Goal: Information Seeking & Learning: Find specific fact

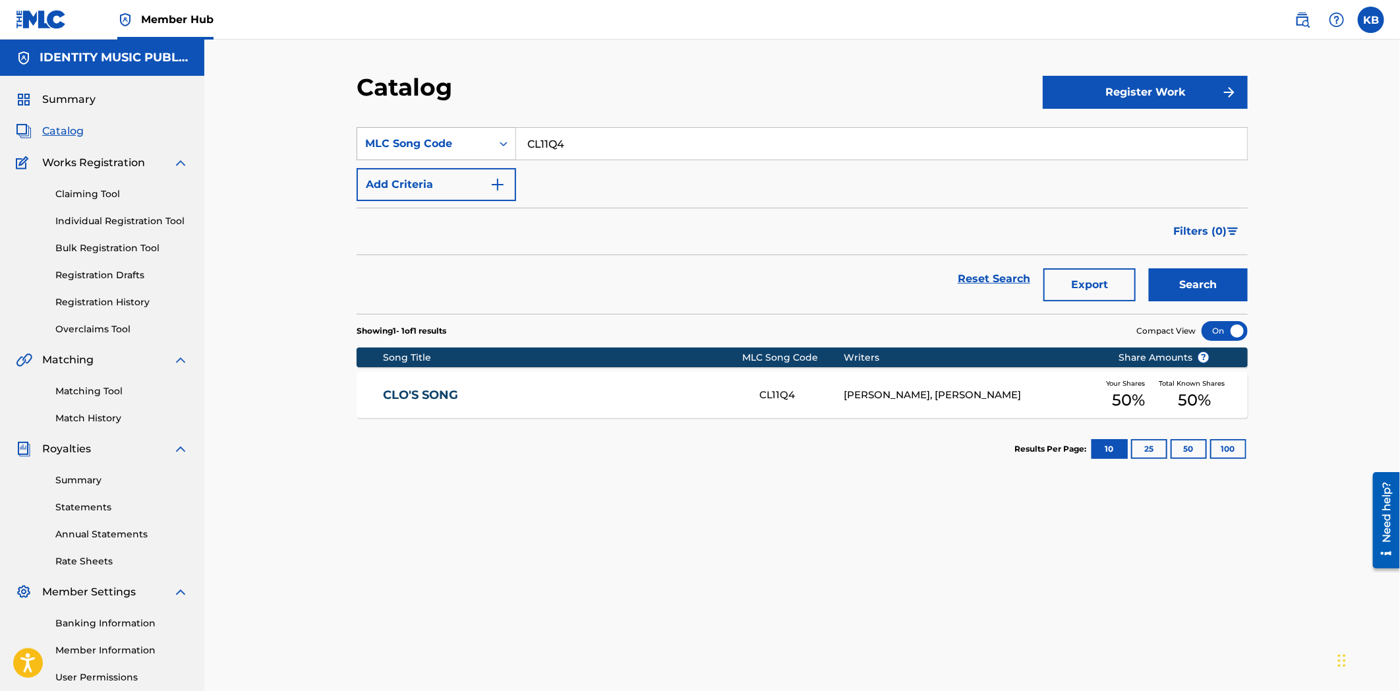
drag, startPoint x: 591, startPoint y: 136, endPoint x: 459, endPoint y: 148, distance: 131.8
click at [459, 148] on div "SearchWithCriteriadf44a62b-3be2-40d9-a77b-2c87e73e0487 MLC Song Code CL11Q4" at bounding box center [802, 143] width 891 height 33
paste input "J6RC7"
type input "CJ6RC7"
click at [1190, 282] on button "Search" at bounding box center [1198, 284] width 99 height 33
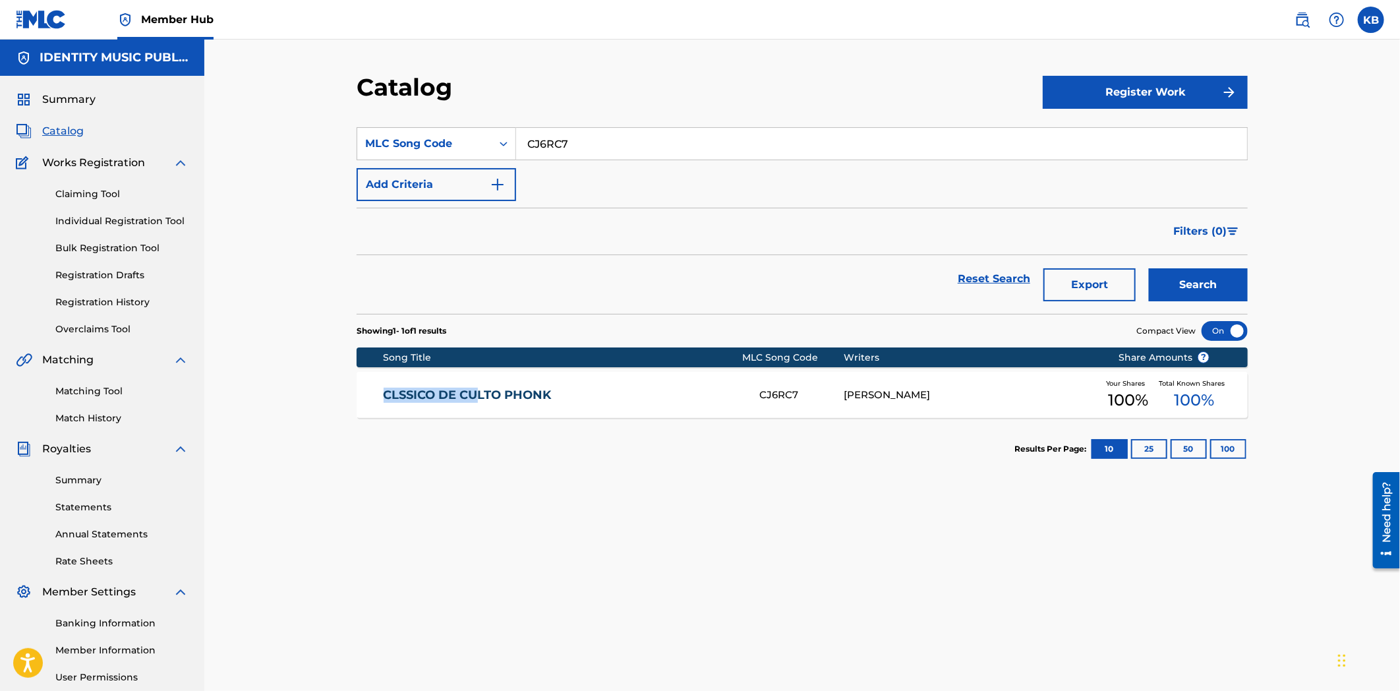
drag, startPoint x: 370, startPoint y: 389, endPoint x: 483, endPoint y: 391, distance: 112.1
click at [479, 391] on div "CLSSICO DE CULTO PHONK CJ6RC7 [PERSON_NAME] Your Shares 100 % Total Known Share…" at bounding box center [802, 395] width 891 height 46
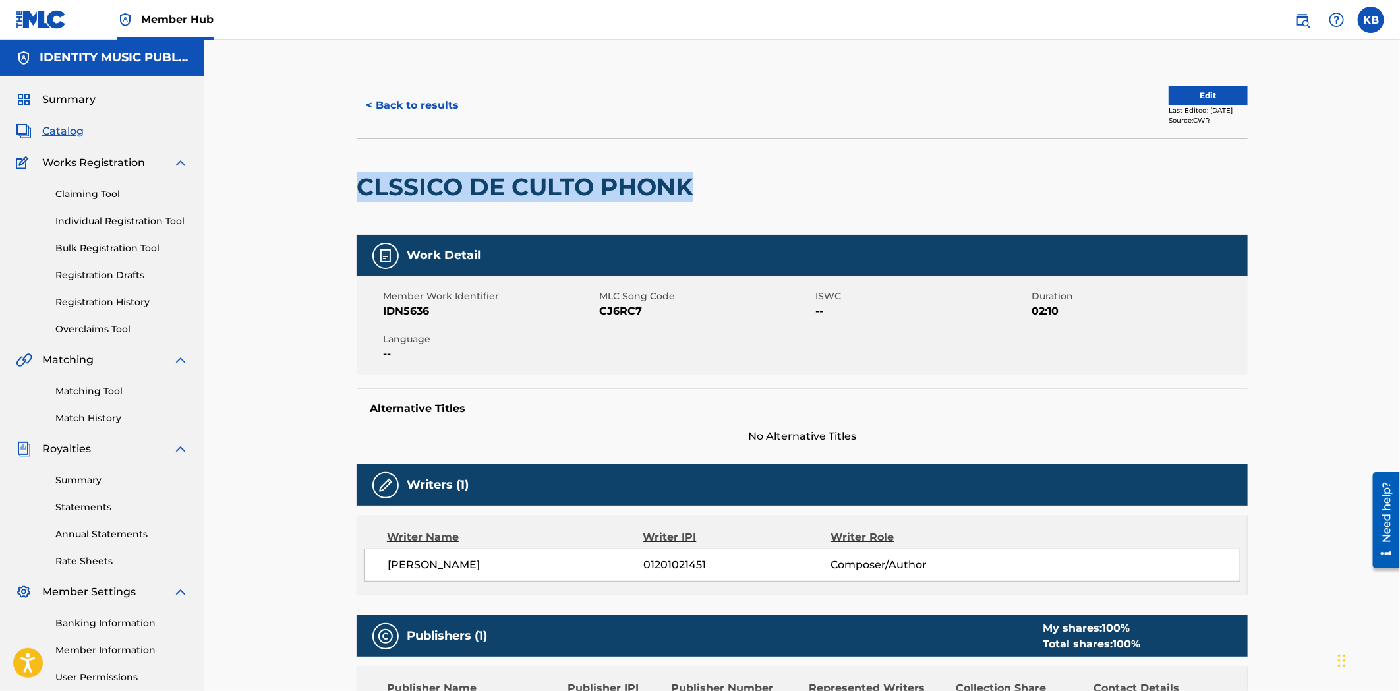
drag, startPoint x: 361, startPoint y: 179, endPoint x: 691, endPoint y: 183, distance: 330.3
click at [690, 183] on h2 "CLSSICO DE CULTO PHONK" at bounding box center [528, 187] width 343 height 30
copy h2 "CLSSICO DE CULTO PHONK"
click at [358, 115] on button "< Back to results" at bounding box center [412, 105] width 111 height 33
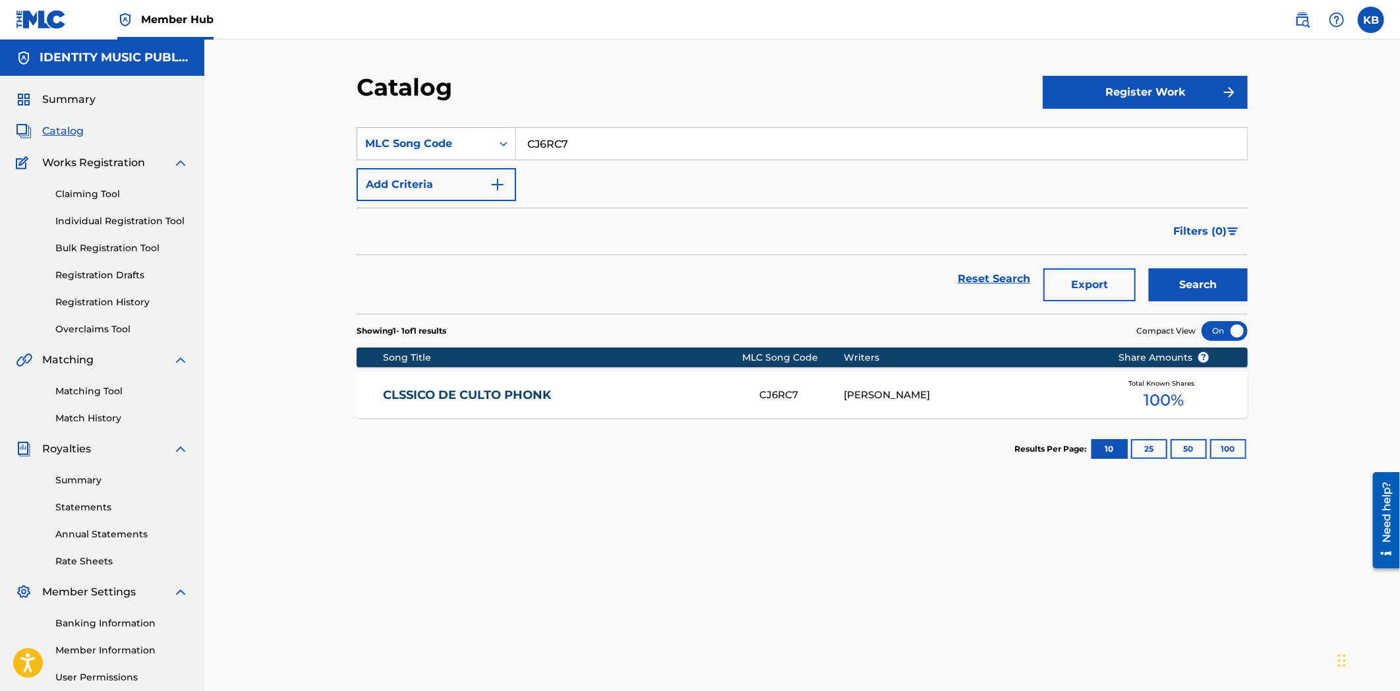
drag, startPoint x: 575, startPoint y: 146, endPoint x: 496, endPoint y: 155, distance: 80.2
click at [502, 146] on div "SearchWithCriteriadf44a62b-3be2-40d9-a77b-2c87e73e0487 MLC Song Code CJ6RC7" at bounding box center [802, 143] width 891 height 33
paste input "GQ4"
type input "CJ6GQ4"
click at [1152, 297] on button "Search" at bounding box center [1198, 284] width 99 height 33
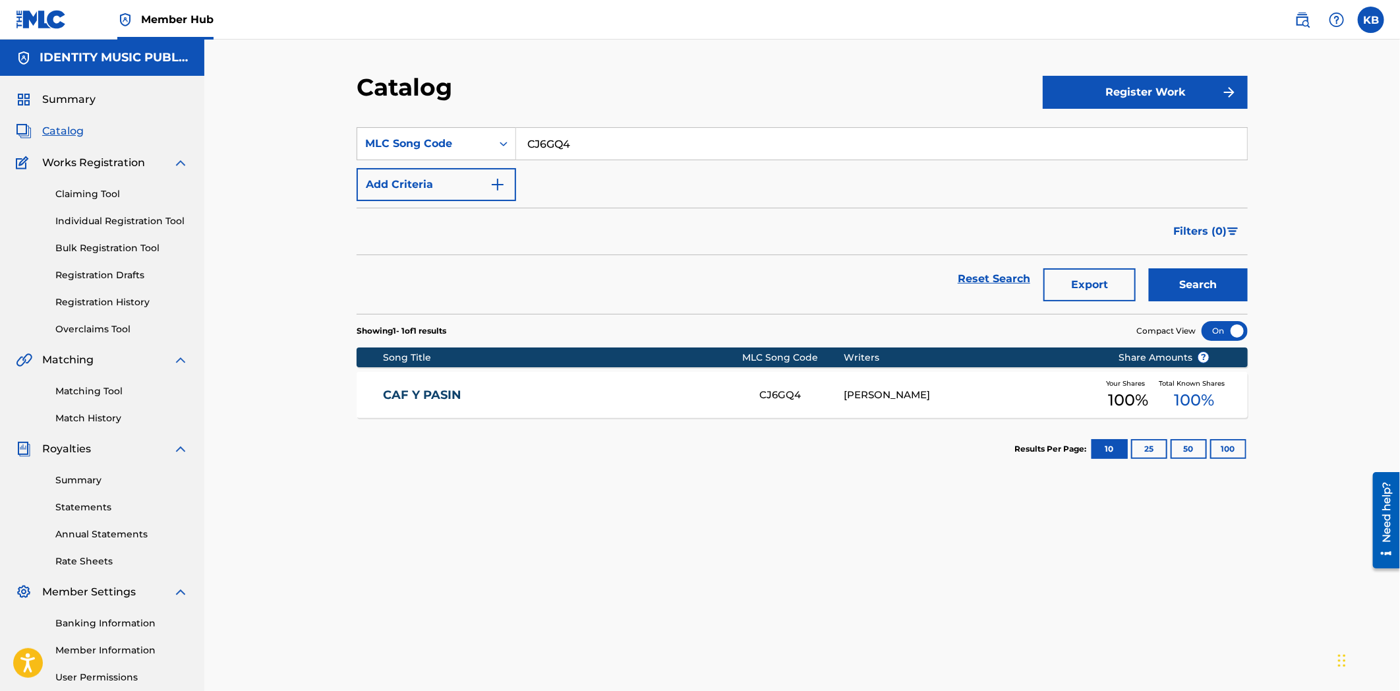
click at [531, 378] on div "CAF Y PASIN CJ6GQ4 [PERSON_NAME] Your Shares 100 % Total Known Shares 100 %" at bounding box center [802, 395] width 891 height 46
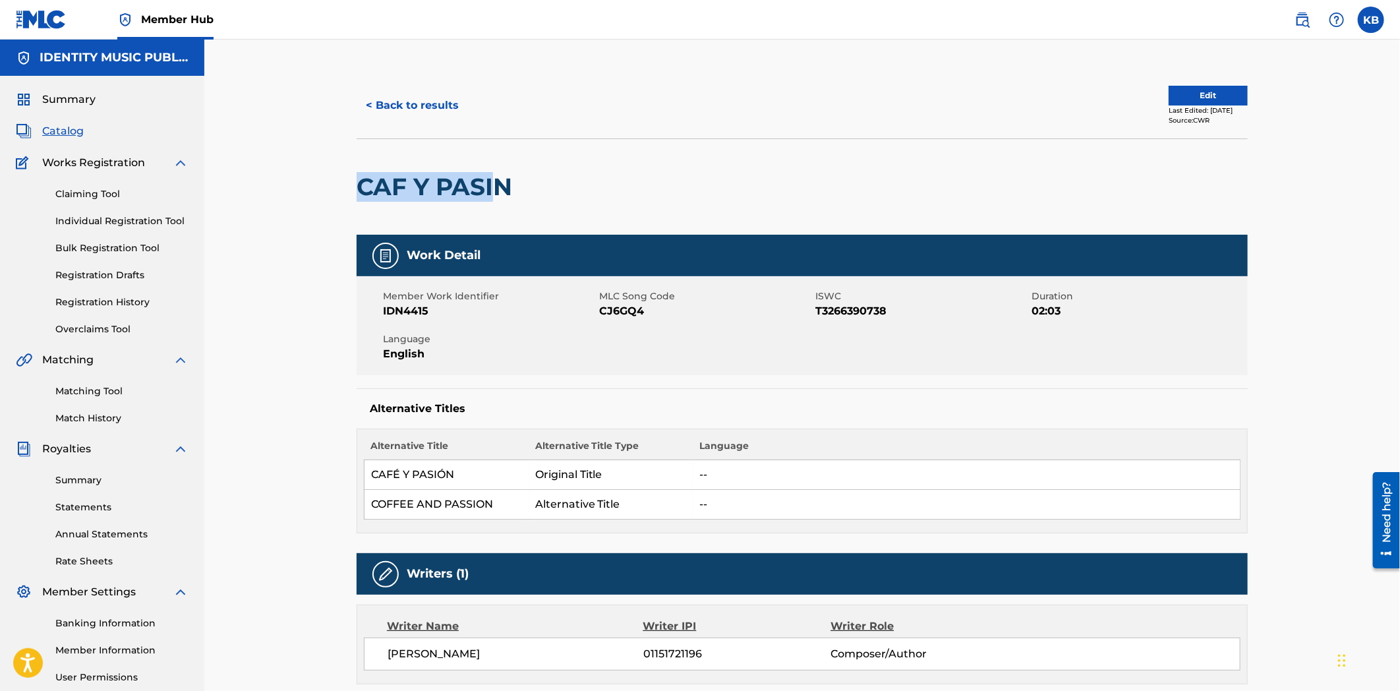
drag, startPoint x: 363, startPoint y: 183, endPoint x: 514, endPoint y: 181, distance: 151.0
click at [510, 181] on h2 "CAF Y PASIN" at bounding box center [438, 187] width 162 height 30
copy h2 "CAF Y PASIN"
click at [448, 100] on button "< Back to results" at bounding box center [412, 105] width 111 height 33
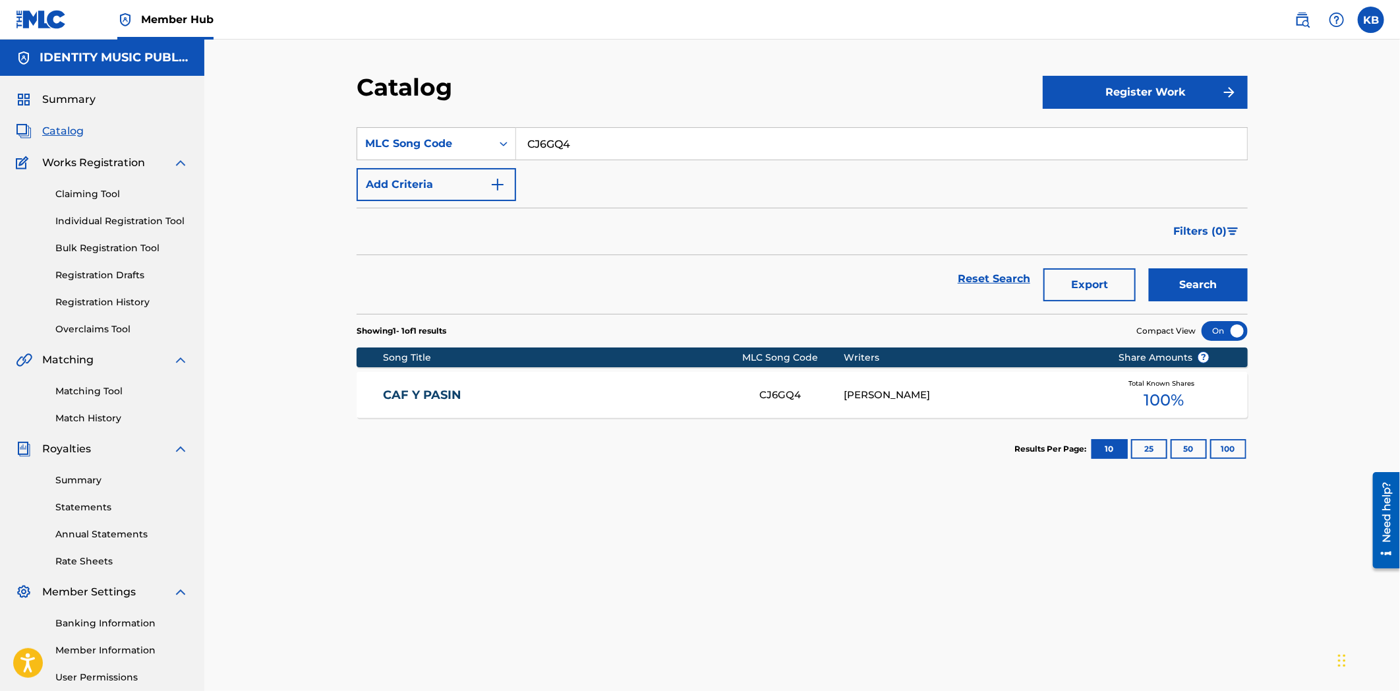
click at [575, 150] on input "CJ6GQ4" at bounding box center [881, 144] width 731 height 32
paste input "C0KTQ"
type input "CC0KTQ"
click at [1214, 280] on button "Search" at bounding box center [1198, 284] width 99 height 33
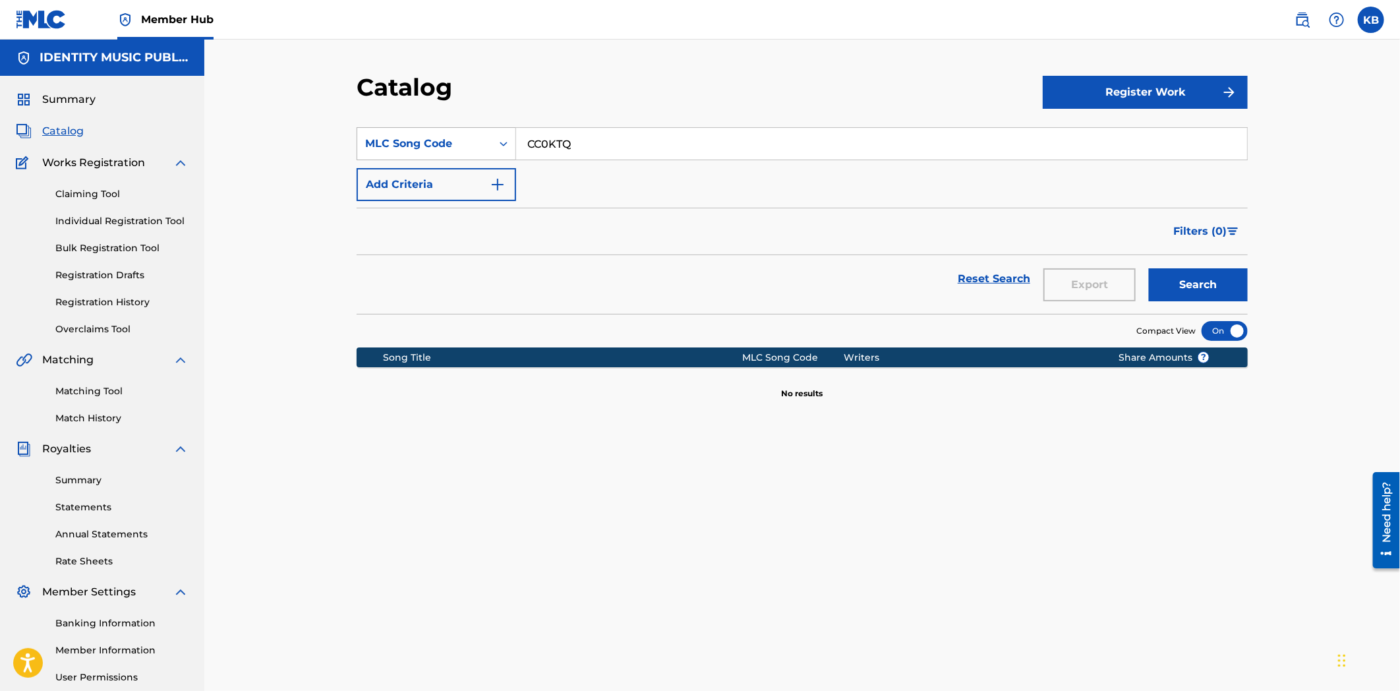
click at [390, 146] on div "MLC Song Code" at bounding box center [424, 144] width 119 height 16
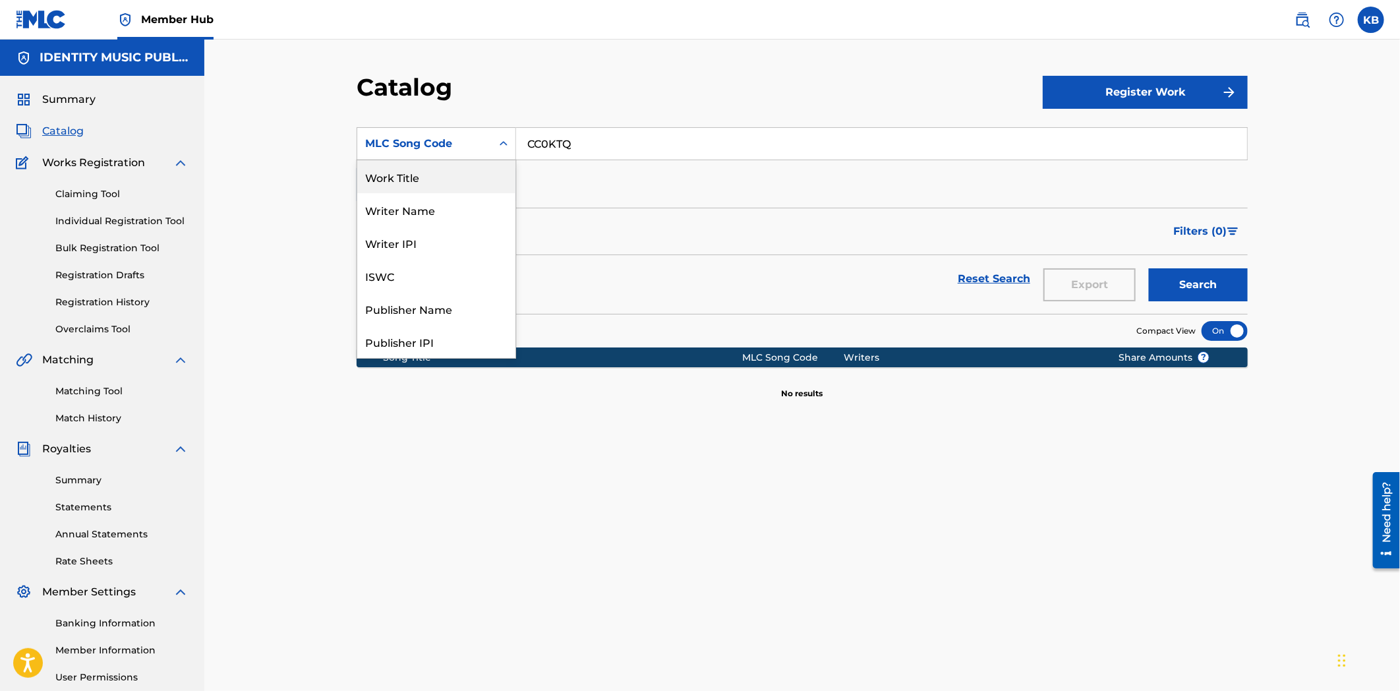
click at [406, 176] on div "Work Title" at bounding box center [436, 176] width 158 height 33
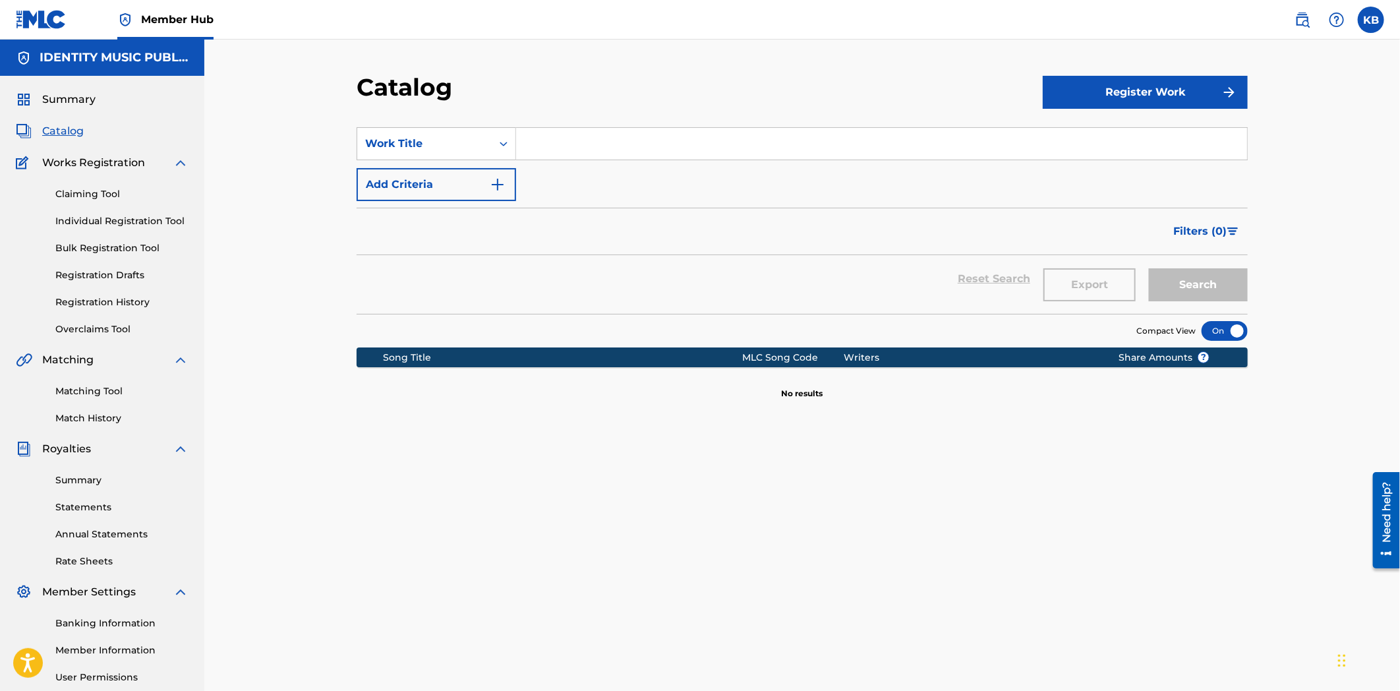
click at [561, 143] on input "Search Form" at bounding box center [881, 144] width 731 height 32
paste input "Chrome Hearts"
type input "Chrome Hearts"
click at [1188, 291] on button "Search" at bounding box center [1198, 284] width 99 height 33
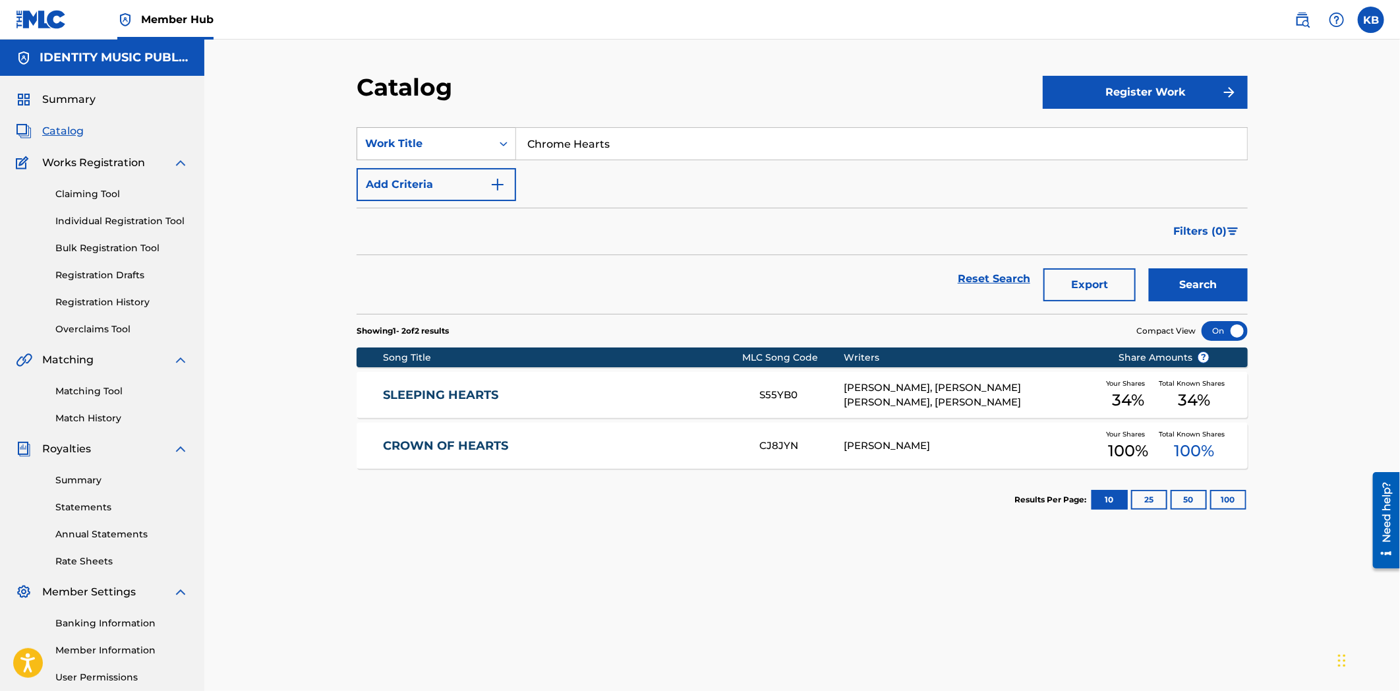
click at [454, 136] on div "Work Title" at bounding box center [424, 144] width 119 height 16
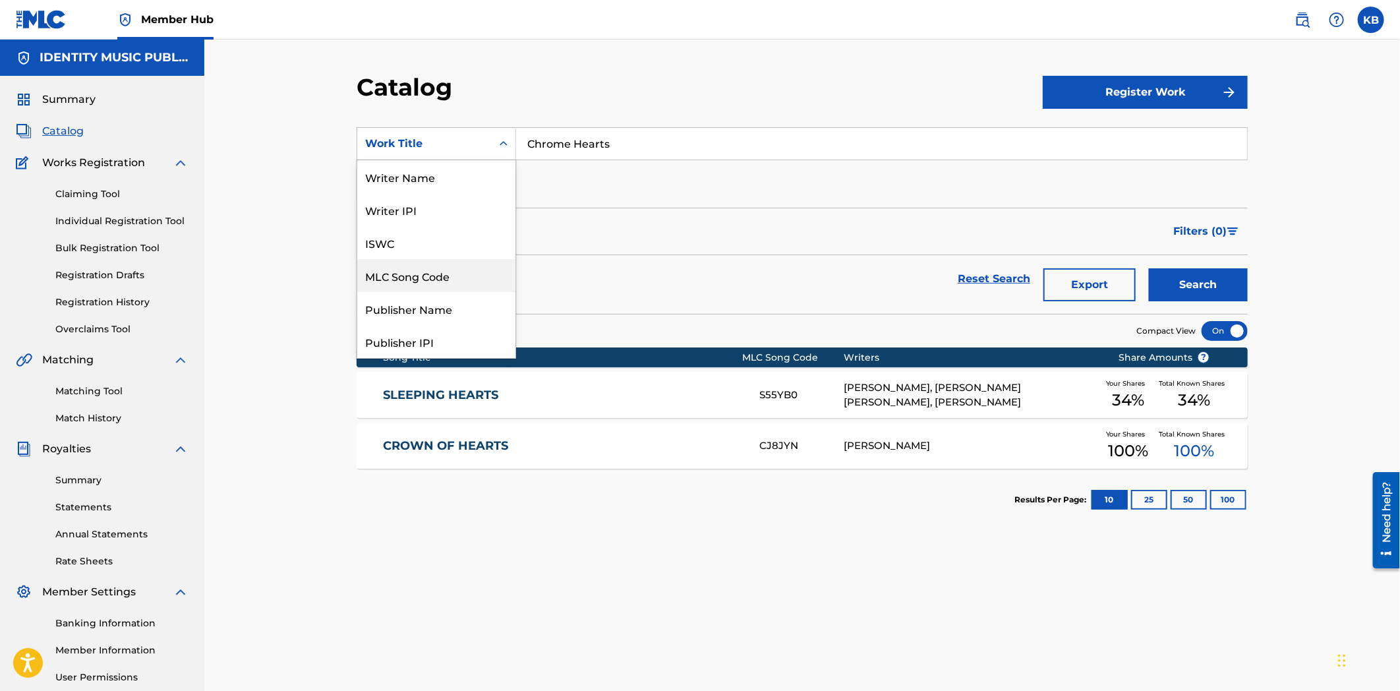
click at [399, 272] on div "MLC Song Code" at bounding box center [436, 275] width 158 height 33
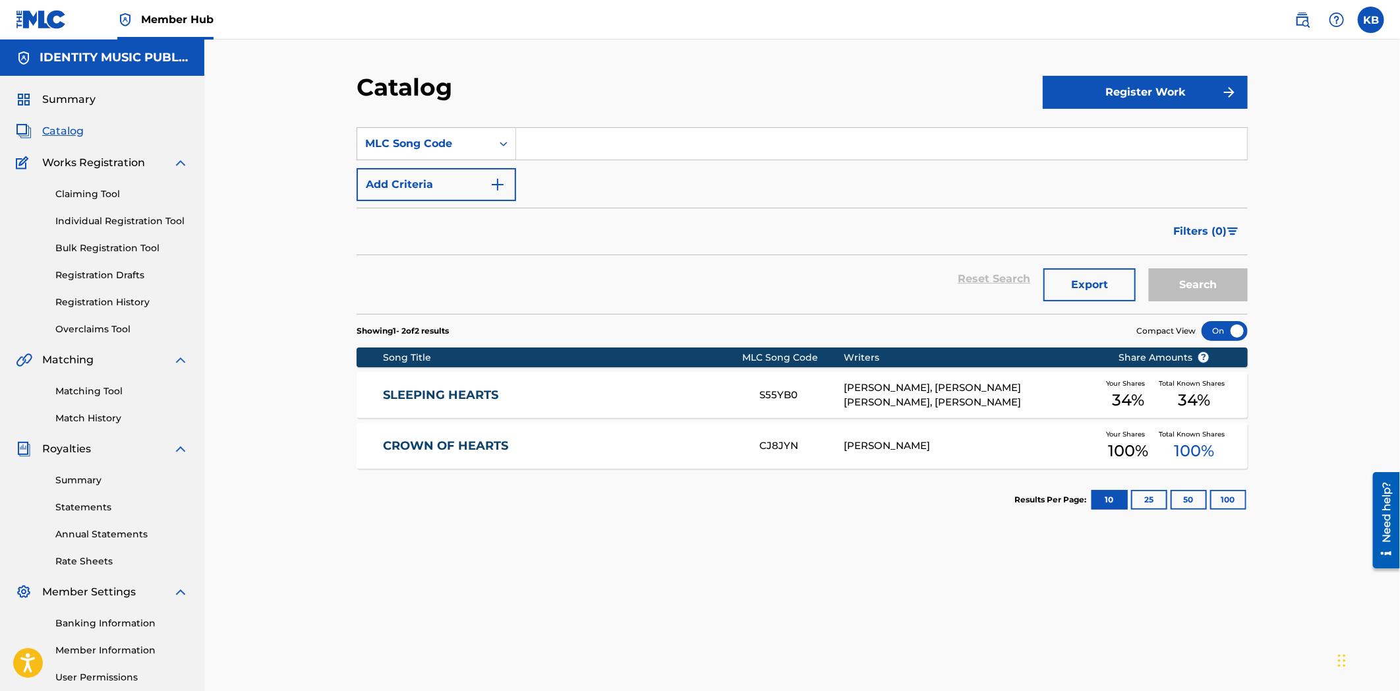
click at [585, 134] on input "Search Form" at bounding box center [881, 144] width 731 height 32
paste input "CJ8RDW"
type input "CJ8RDW"
click at [1190, 247] on button "Filters ( 0 )" at bounding box center [1206, 231] width 82 height 33
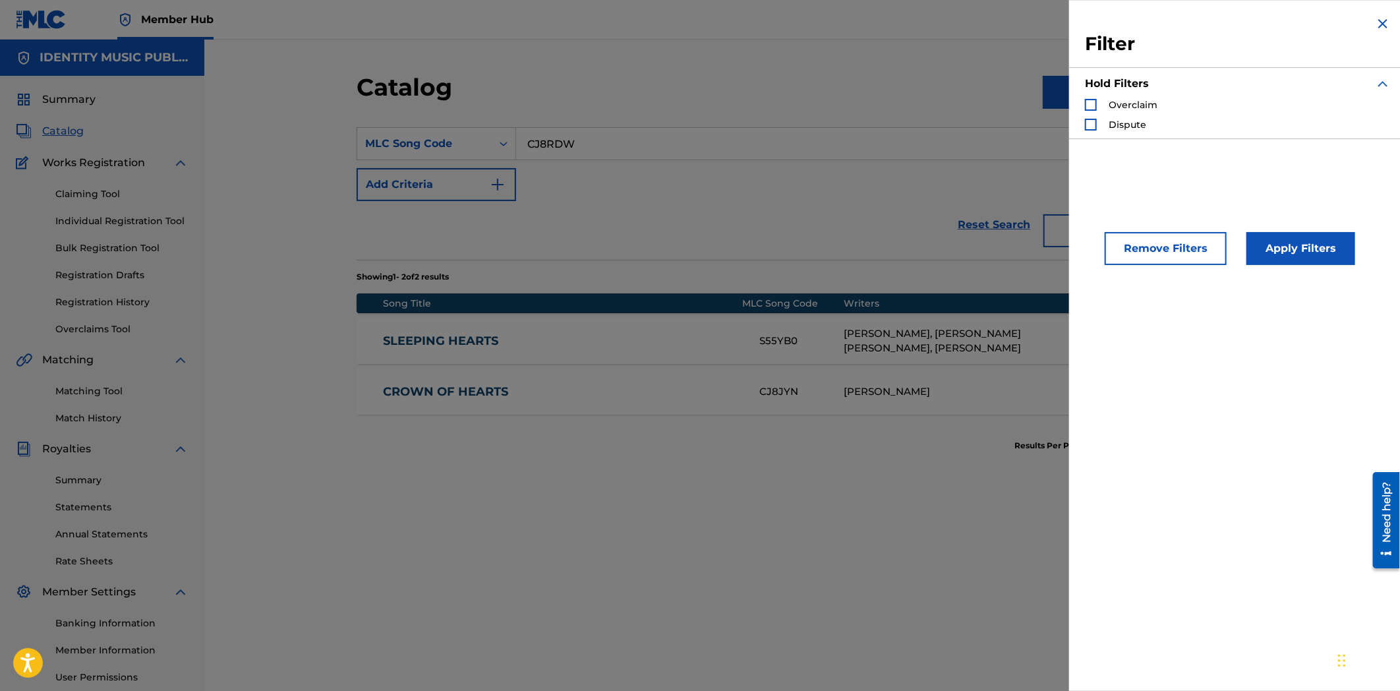
click at [838, 245] on div "Reset Search Export Search" at bounding box center [802, 224] width 891 height 47
click at [1389, 22] on div "Filter Hold Filters Overclaim Dispute" at bounding box center [1237, 77] width 337 height 154
click at [1378, 22] on img "Search Form" at bounding box center [1383, 24] width 16 height 16
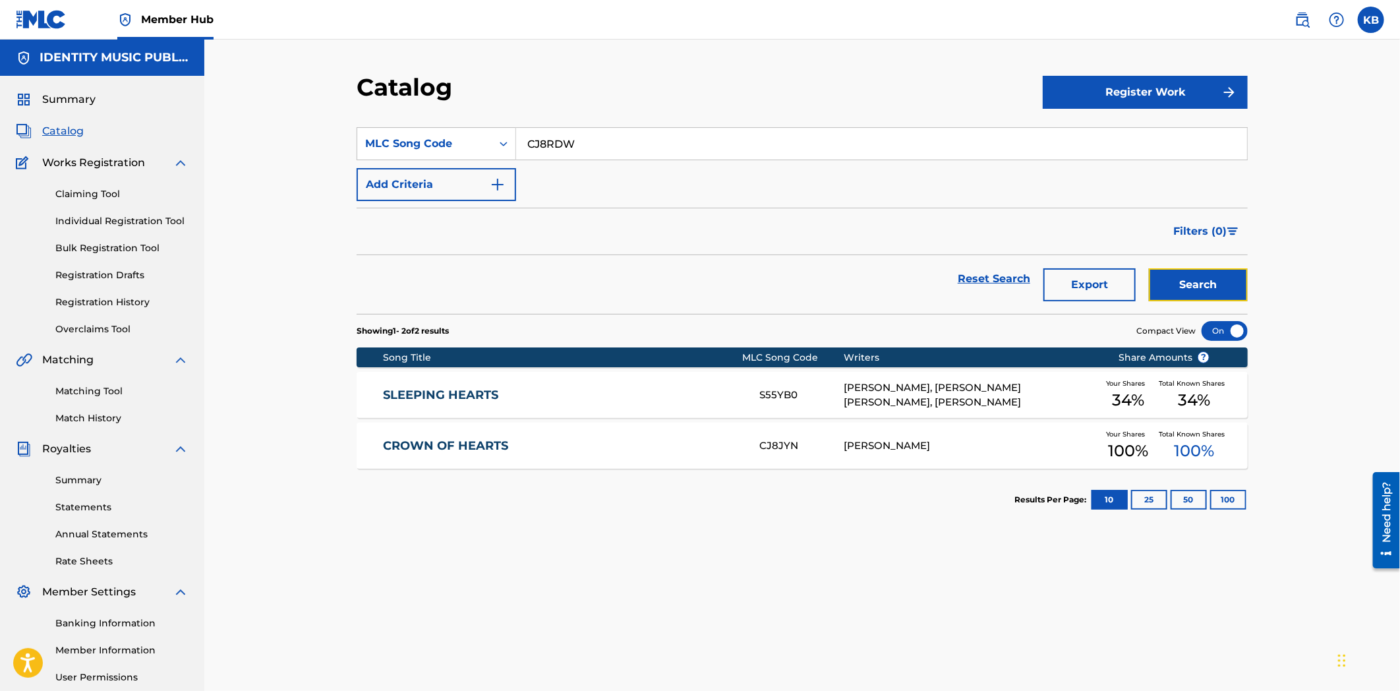
click at [1187, 279] on button "Search" at bounding box center [1198, 284] width 99 height 33
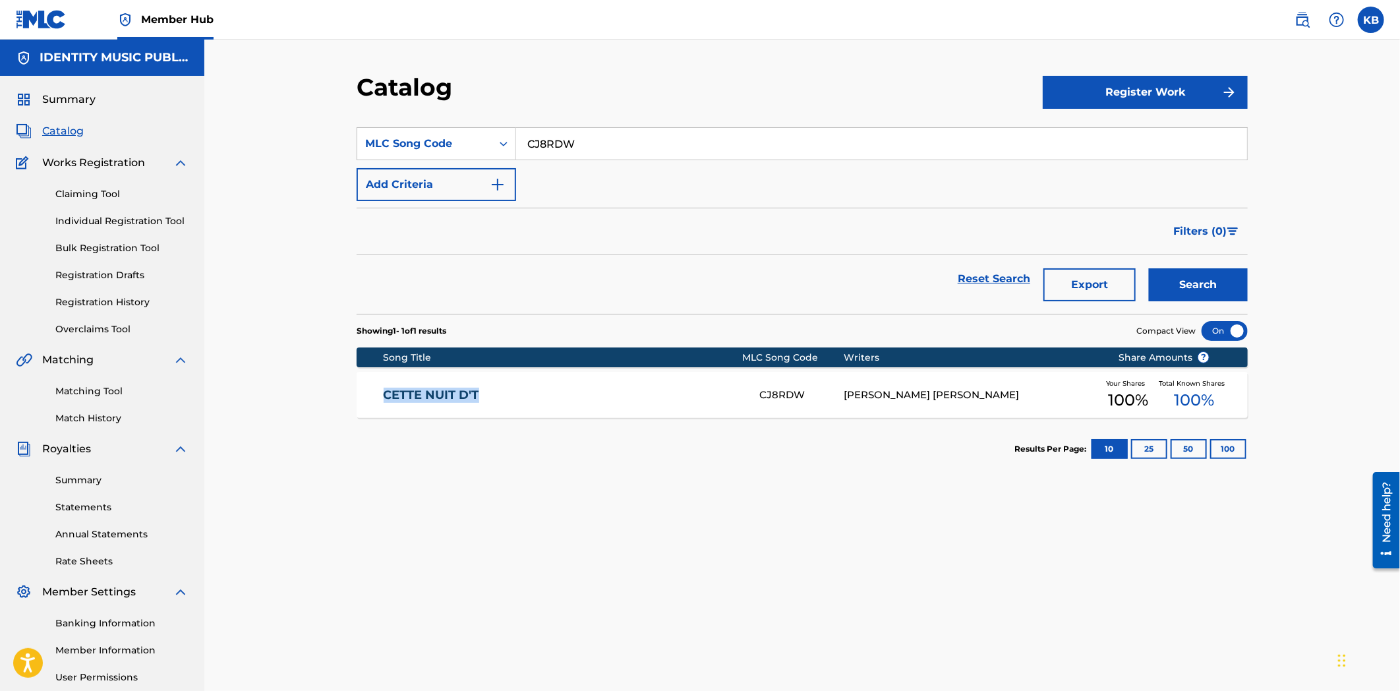
copy link "CETTE NUIT D'T"
drag, startPoint x: 485, startPoint y: 397, endPoint x: 374, endPoint y: 407, distance: 111.2
click at [374, 407] on div "CETTE NUIT D'T CJ8RDW [PERSON_NAME] [PERSON_NAME] Your Shares 100 % Total Known…" at bounding box center [802, 395] width 891 height 46
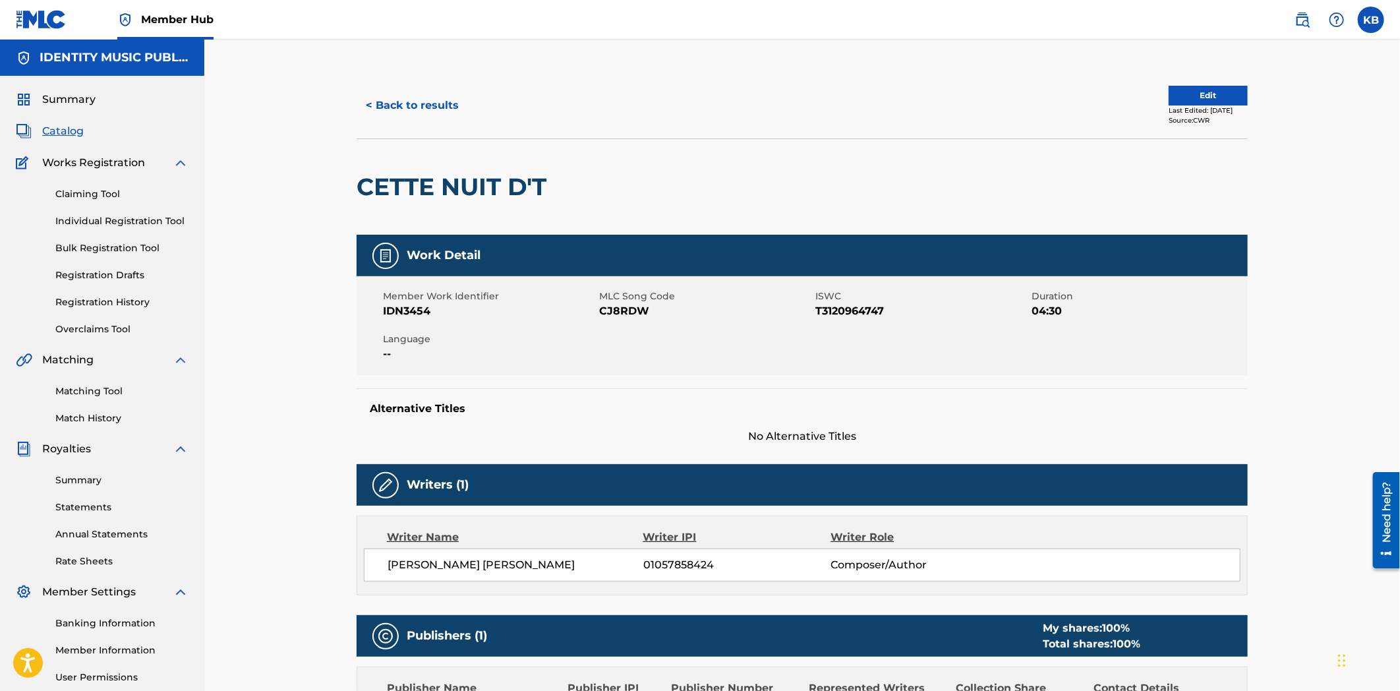
click at [1336, 244] on div "< Back to results Edit Last Edited: [DATE] Source: CWR CETTE NUIT D'T Work Deta…" at bounding box center [802, 481] width 1196 height 883
click at [388, 119] on button "< Back to results" at bounding box center [412, 105] width 111 height 33
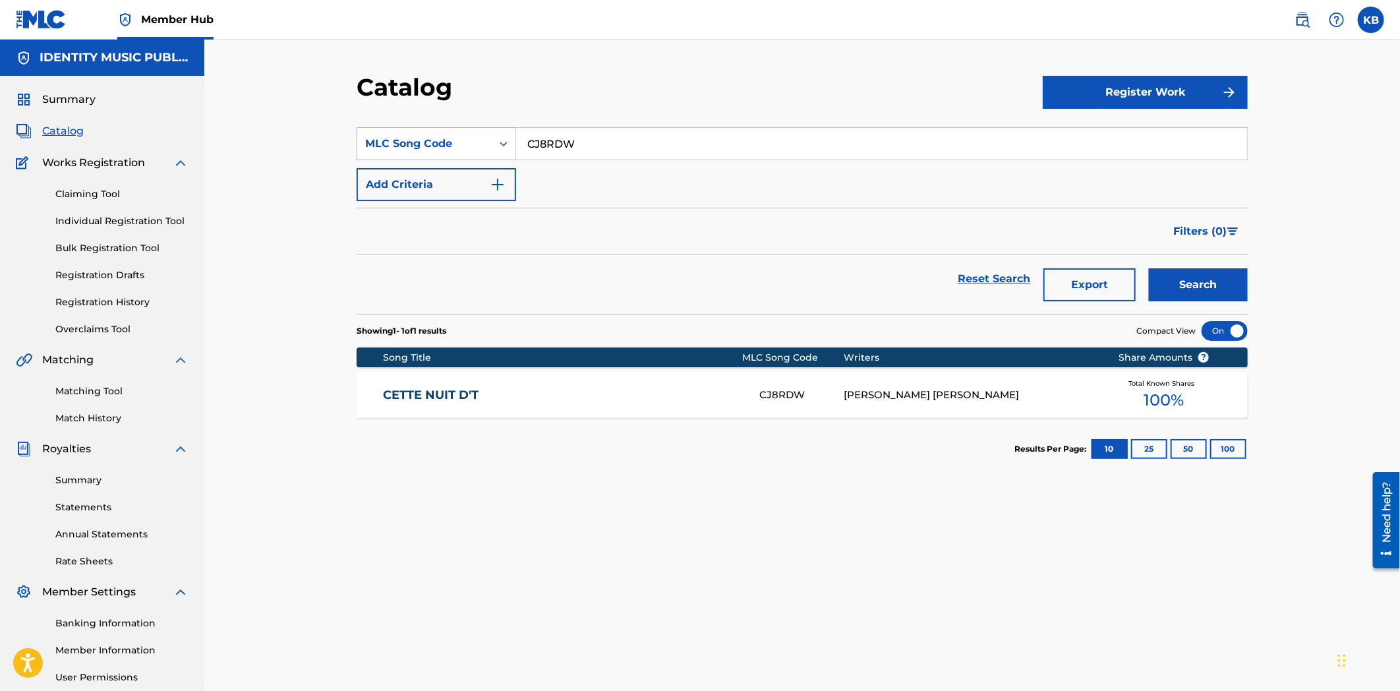
drag, startPoint x: 572, startPoint y: 143, endPoint x: 489, endPoint y: 157, distance: 84.2
click at [489, 156] on div "SearchWithCriteria5aea6d13-b469-4bfa-8dcc-147623f1da05 MLC Song Code CJ8RDW" at bounding box center [802, 143] width 891 height 33
paste input "BE2T89"
type input "BE2T89"
click at [1191, 282] on button "Search" at bounding box center [1198, 284] width 99 height 33
